Goal: Task Accomplishment & Management: Manage account settings

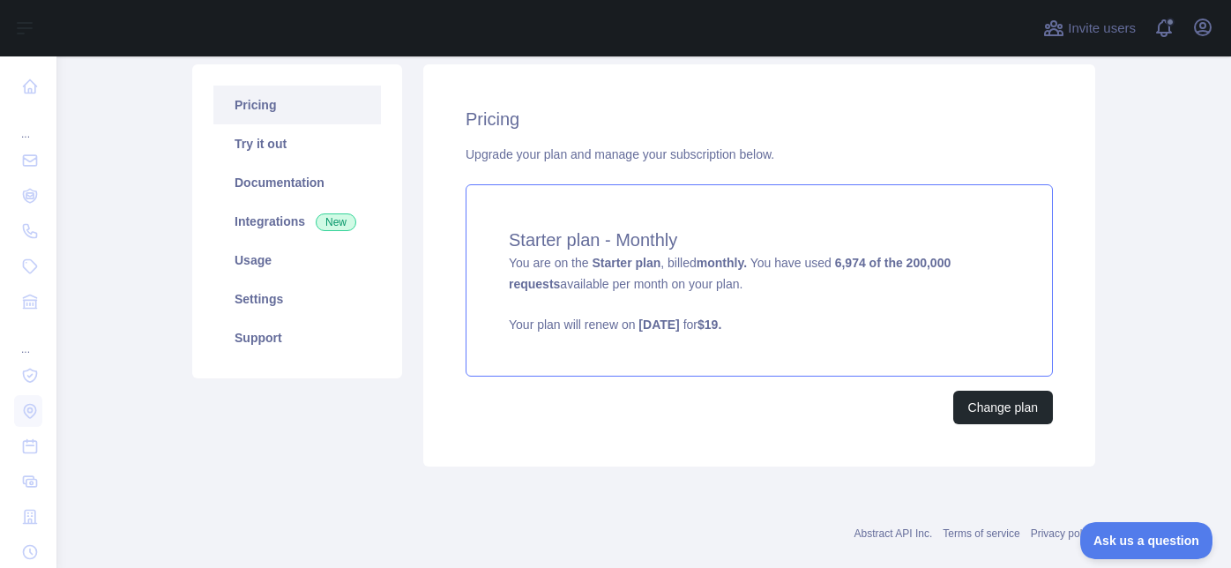
scroll to position [233, 0]
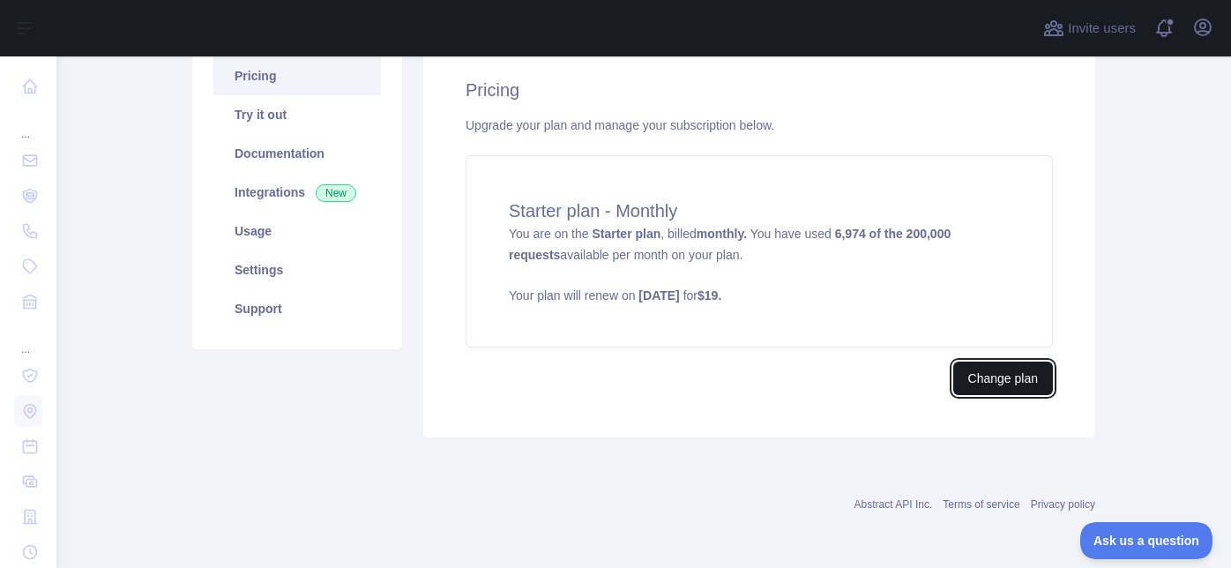
click at [988, 390] on button "Change plan" at bounding box center [1003, 379] width 100 height 34
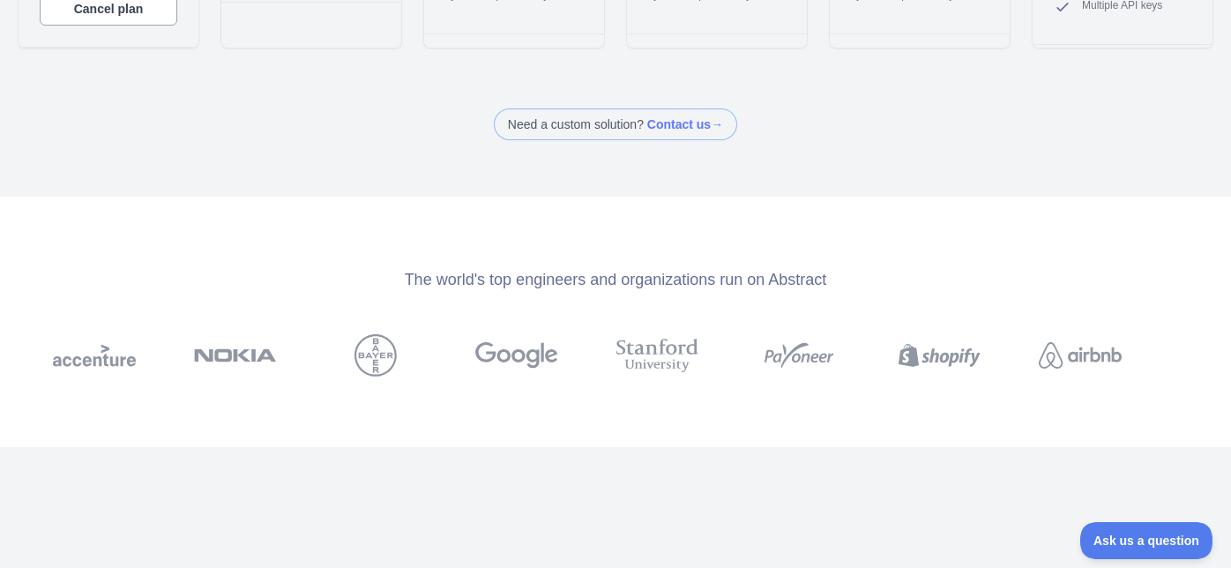
scroll to position [486, 0]
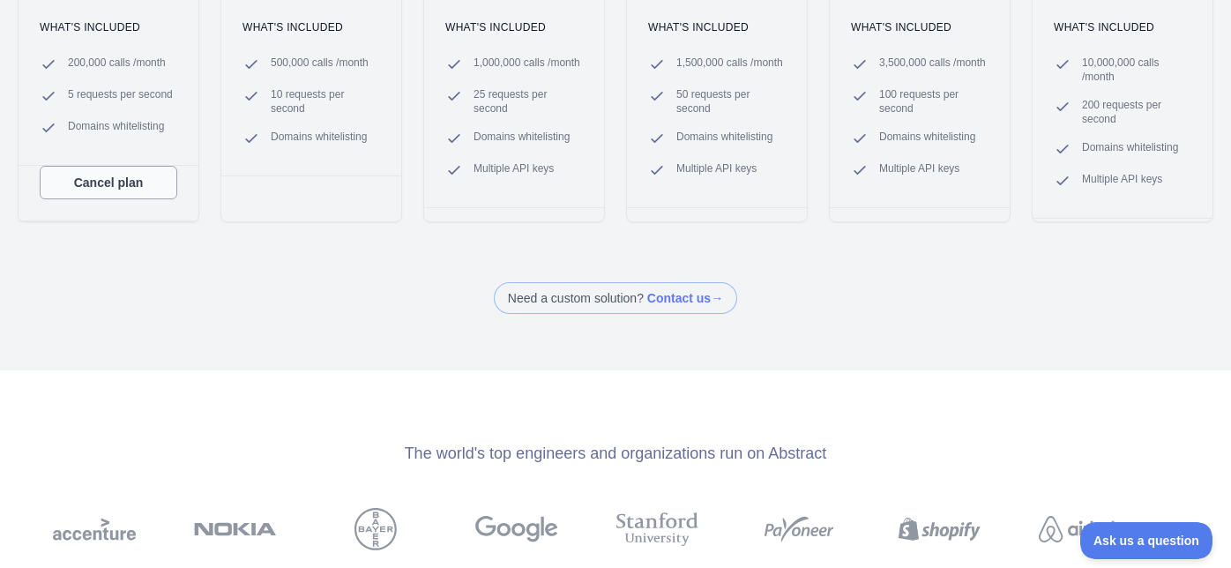
click at [141, 185] on button "Cancel plan" at bounding box center [109, 183] width 138 height 34
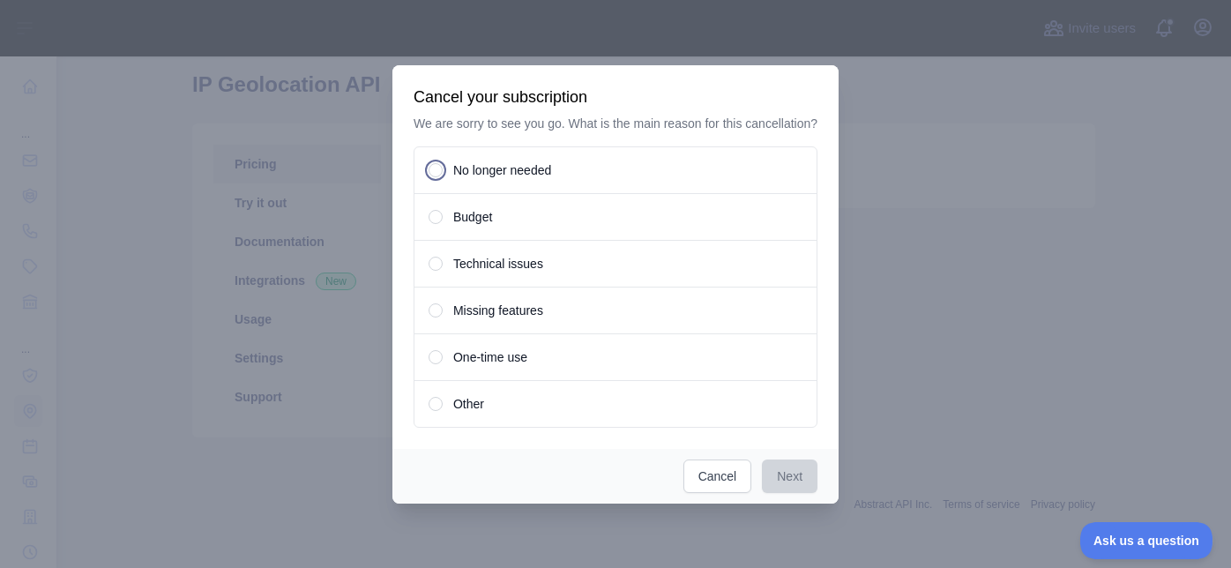
click at [437, 186] on div "No longer needed" at bounding box center [616, 170] width 404 height 48
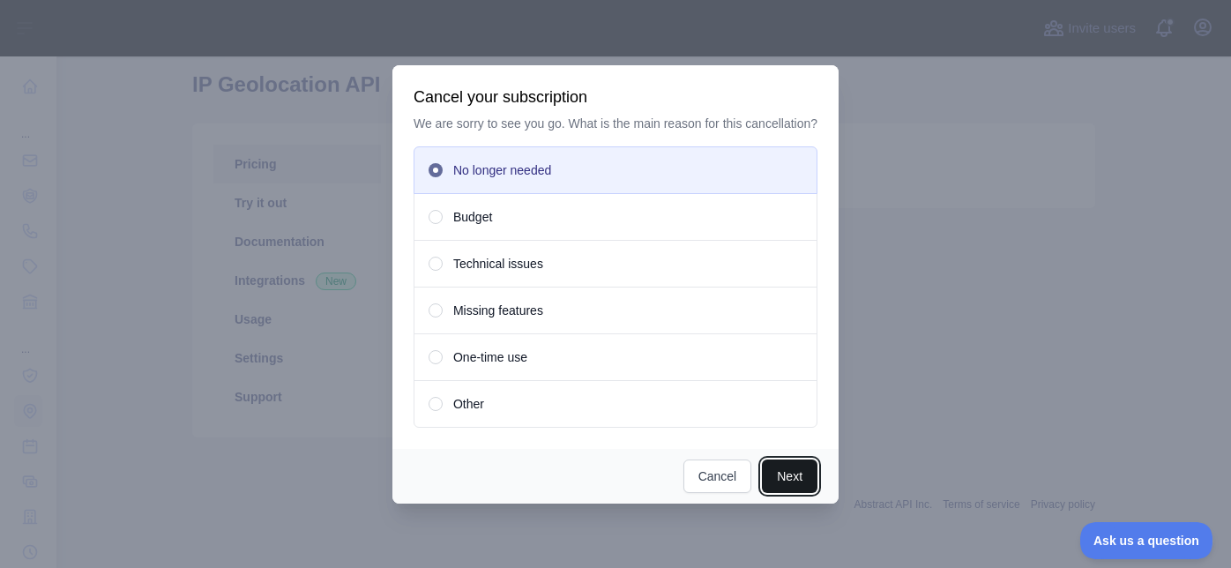
click at [782, 481] on button "Next" at bounding box center [790, 476] width 56 height 34
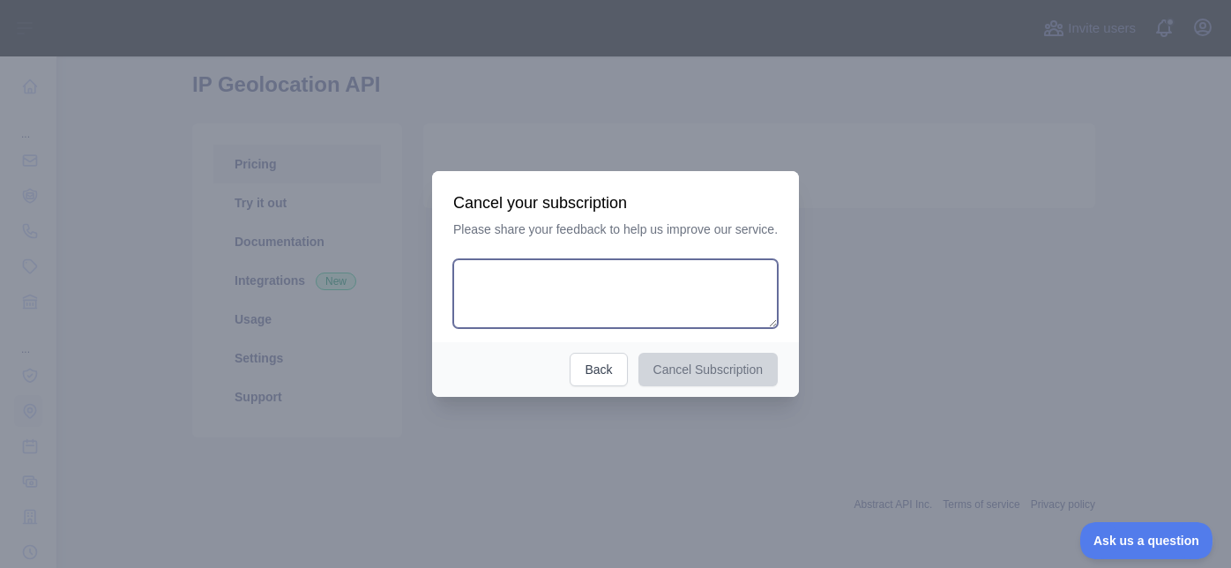
click at [609, 301] on textarea at bounding box center [615, 293] width 325 height 69
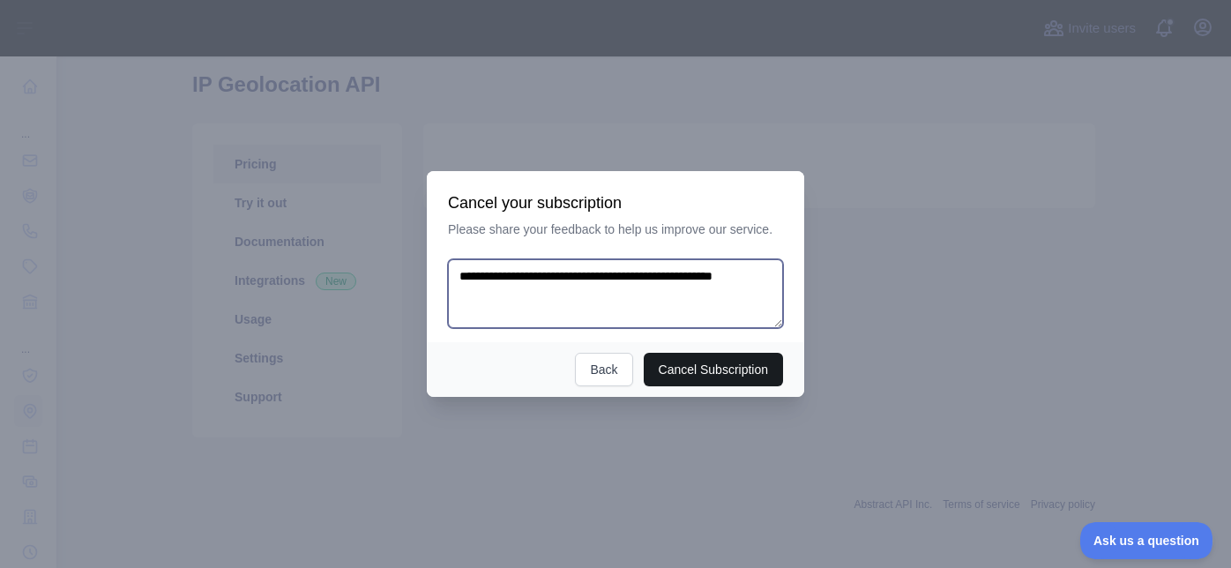
type textarea "**********"
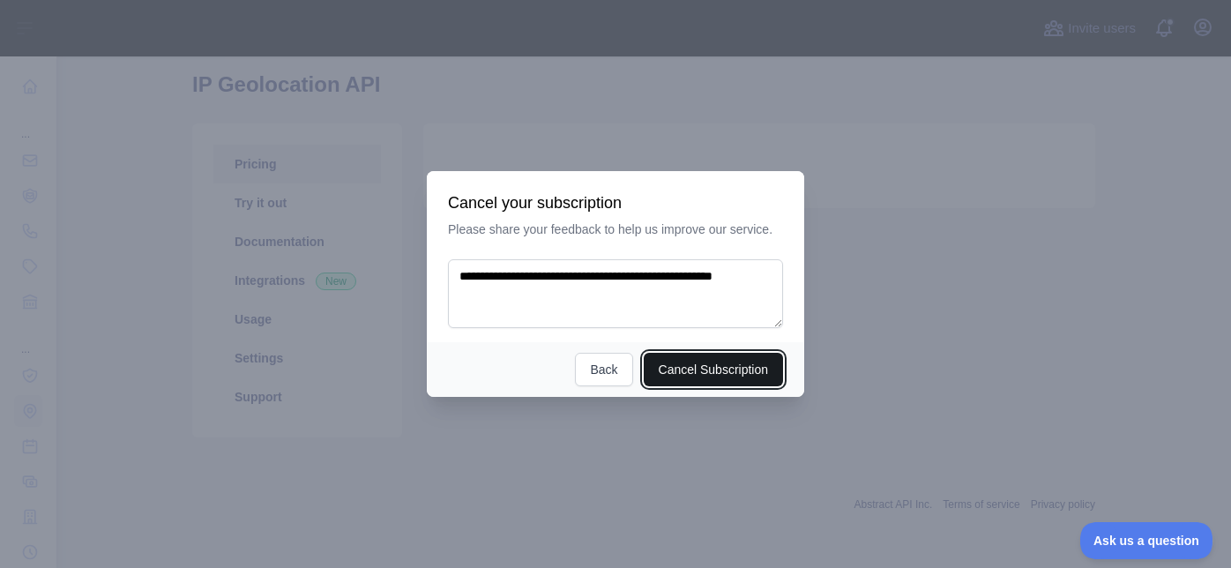
click at [677, 366] on button "Cancel Subscription" at bounding box center [714, 370] width 140 height 34
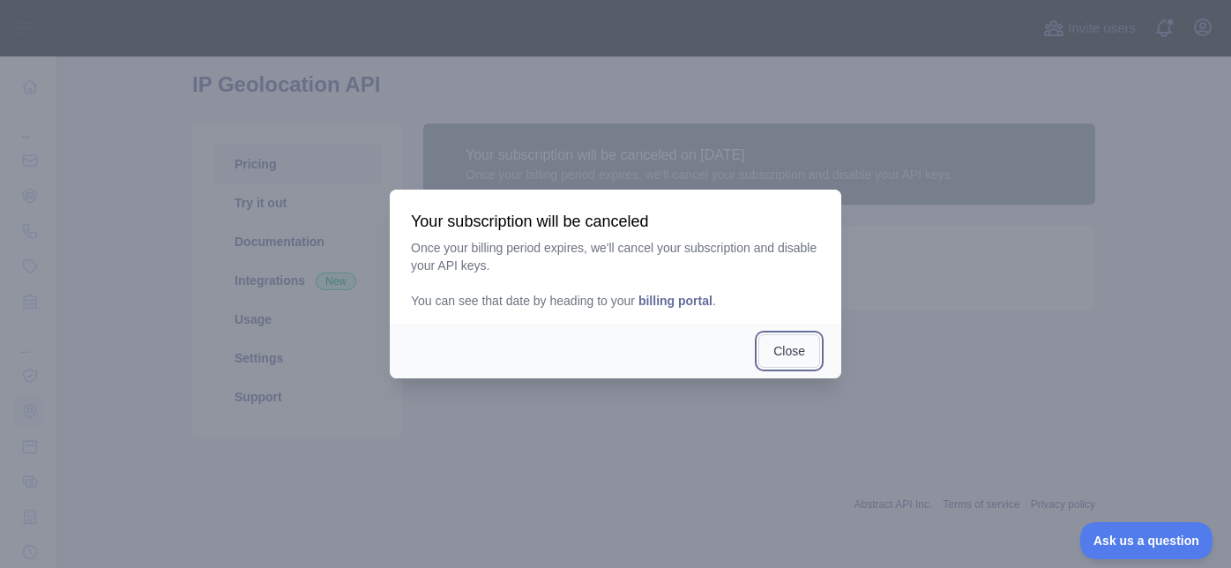
click at [785, 353] on button "Close" at bounding box center [789, 351] width 62 height 34
